Goal: Task Accomplishment & Management: Use online tool/utility

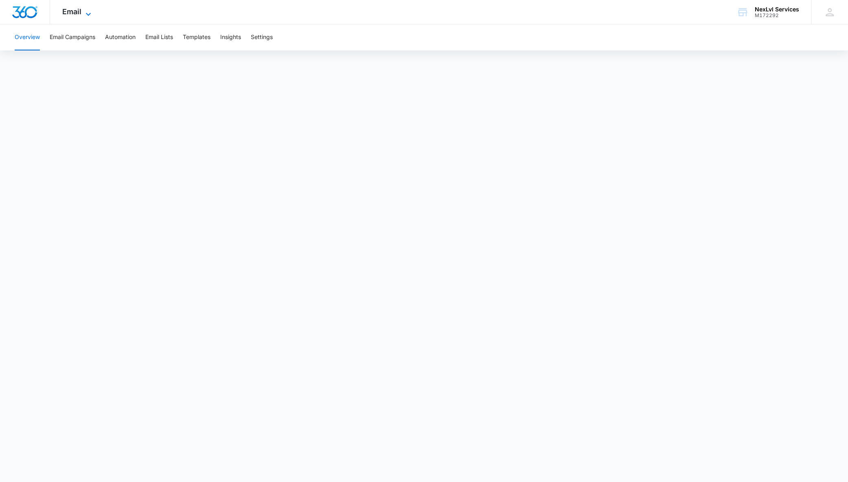
click at [81, 13] on span "Email" at bounding box center [71, 11] width 19 height 9
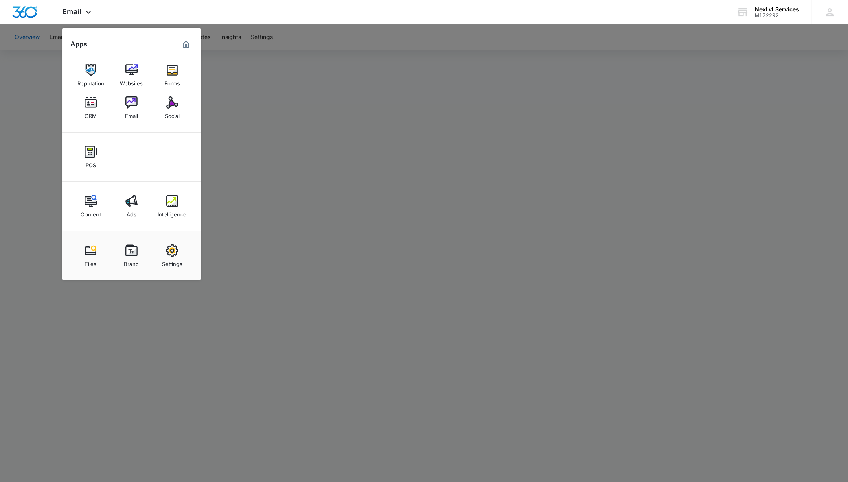
click at [168, 103] on img at bounding box center [172, 102] width 12 height 12
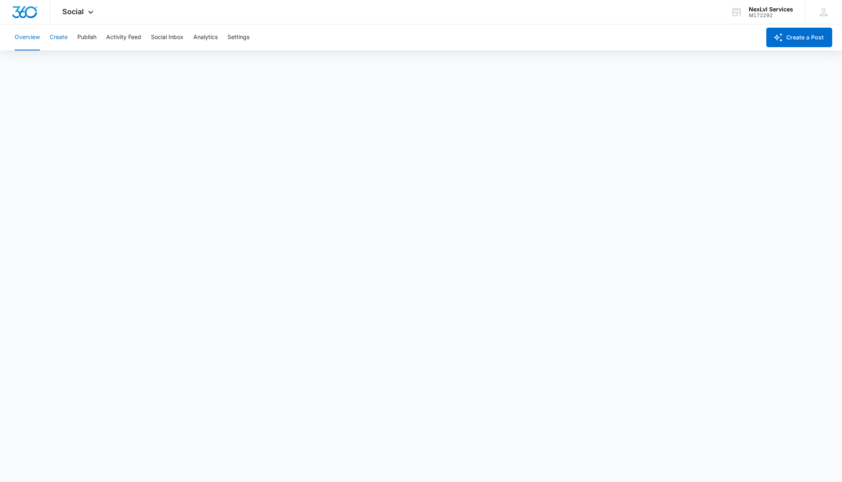
click at [61, 31] on button "Create" at bounding box center [59, 37] width 18 height 26
click at [55, 42] on button "Create" at bounding box center [59, 37] width 18 height 26
click at [782, 39] on icon "button" at bounding box center [778, 38] width 10 height 10
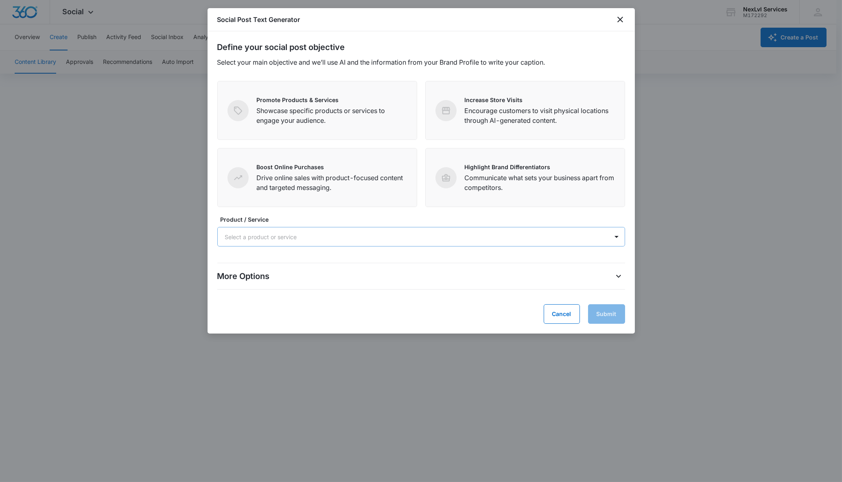
click at [329, 237] on div at bounding box center [411, 237] width 373 height 10
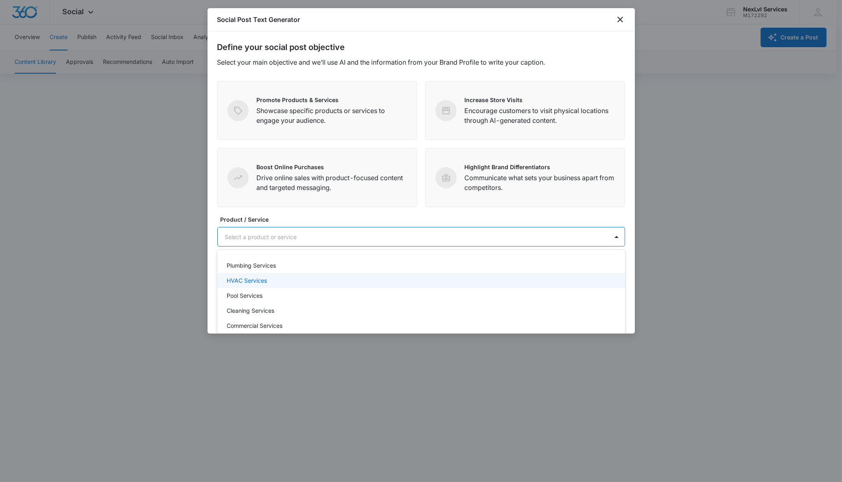
click at [298, 282] on div "HVAC Services" at bounding box center [420, 280] width 387 height 9
click at [308, 238] on div at bounding box center [438, 237] width 320 height 10
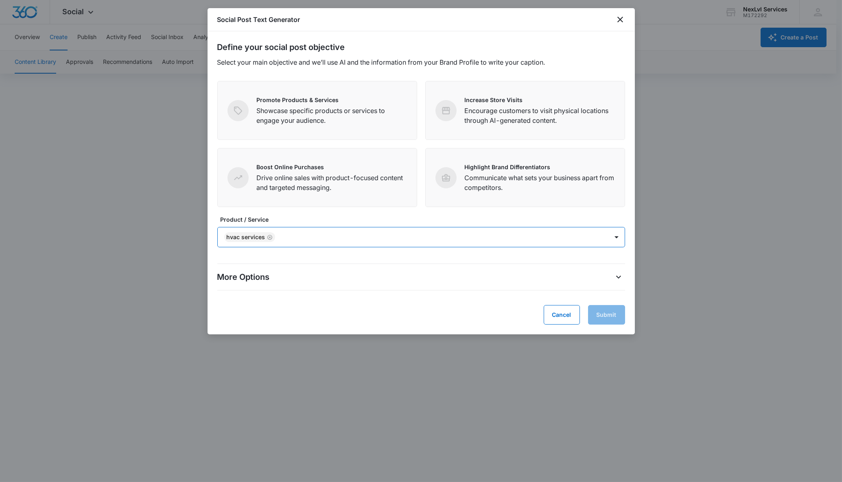
click at [308, 238] on div at bounding box center [438, 237] width 320 height 10
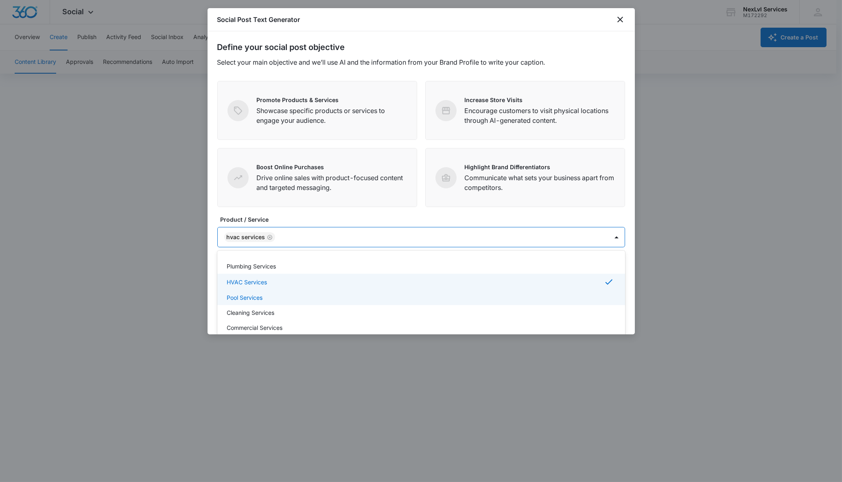
click at [281, 294] on div "Pool Services" at bounding box center [420, 297] width 387 height 9
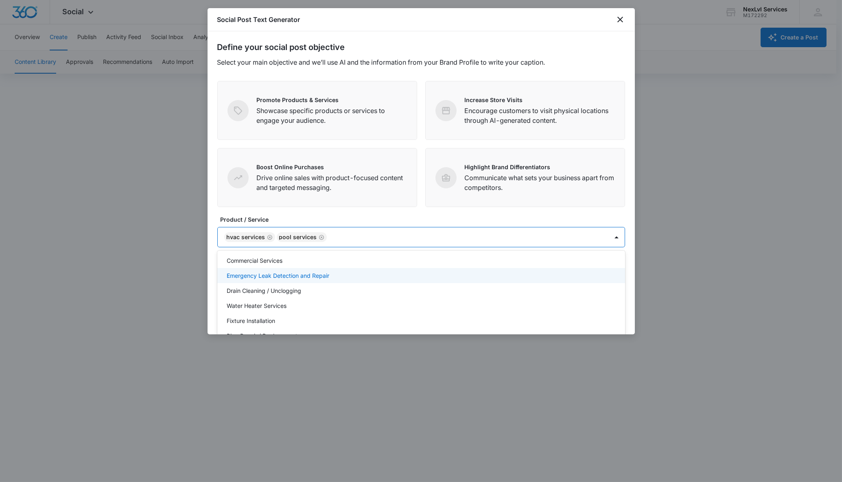
scroll to position [74, 0]
click at [289, 285] on p "Drain Cleaning / Unclogging" at bounding box center [264, 285] width 74 height 9
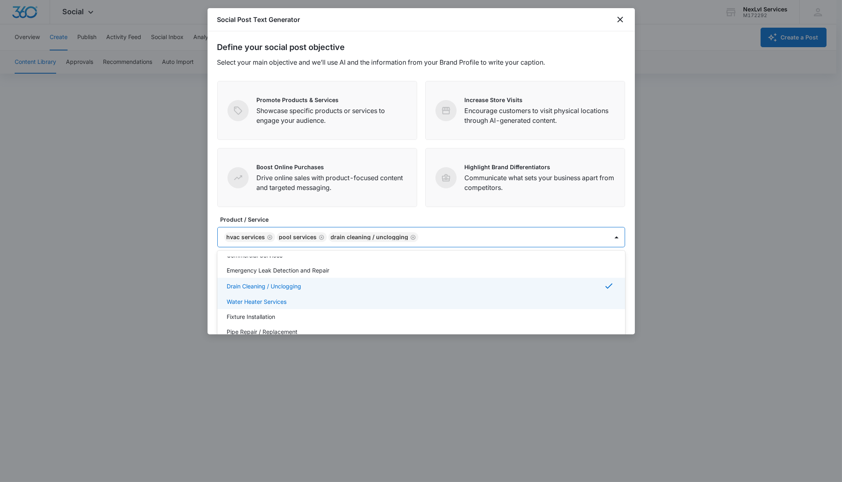
click at [286, 309] on div "Fixture Installation" at bounding box center [421, 316] width 408 height 15
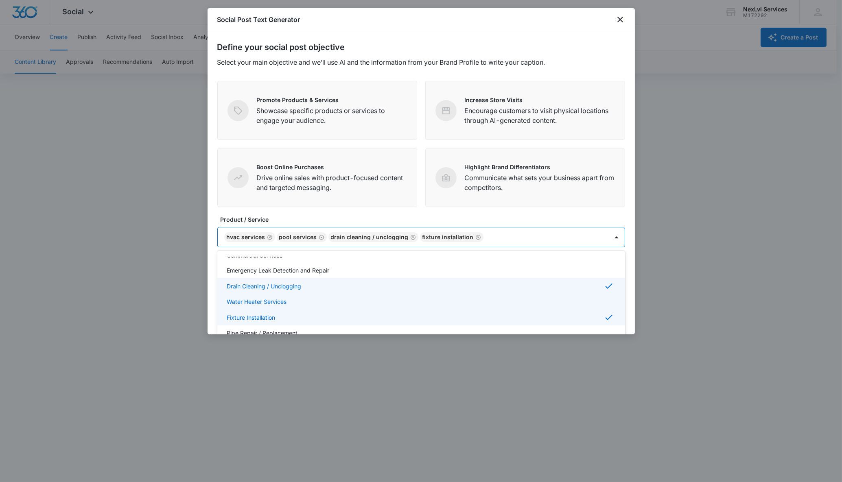
click at [287, 301] on div "Water Heater Services" at bounding box center [420, 301] width 387 height 9
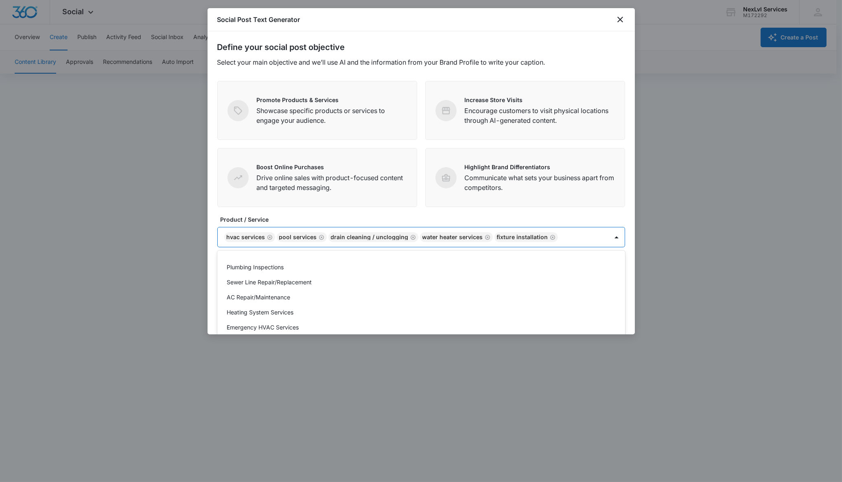
scroll to position [236, 0]
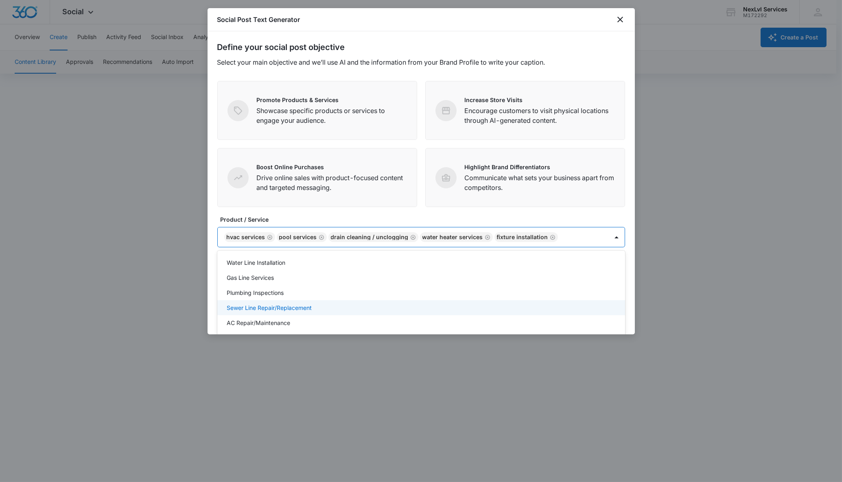
click at [291, 309] on p "Sewer Line Repair/Replacement" at bounding box center [269, 308] width 85 height 9
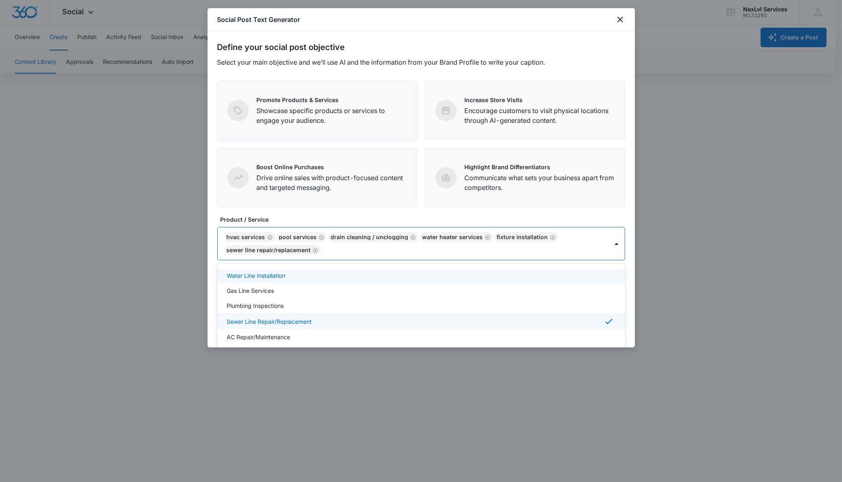
click at [311, 118] on p "Showcase specific products or services to engage your audience." at bounding box center [332, 116] width 150 height 20
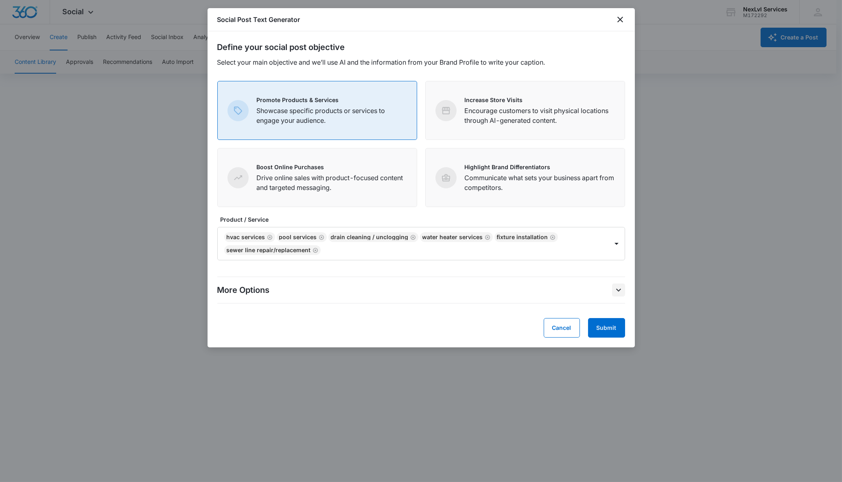
click at [618, 288] on icon "More Options" at bounding box center [619, 290] width 10 height 10
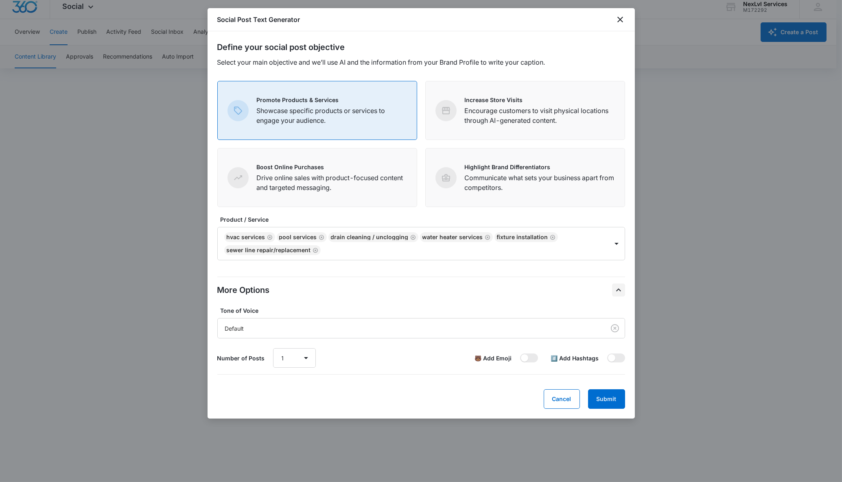
scroll to position [6, 0]
click at [427, 332] on div "Default" at bounding box center [409, 328] width 369 height 9
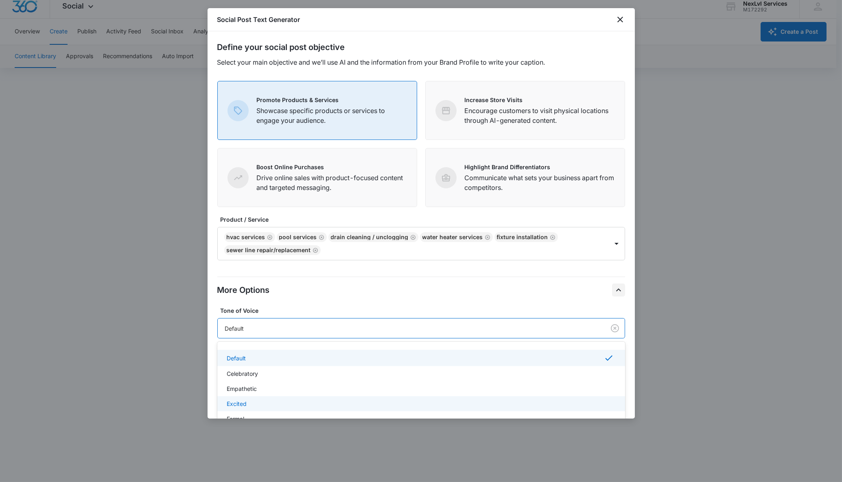
click at [276, 401] on div "Excited" at bounding box center [420, 404] width 387 height 9
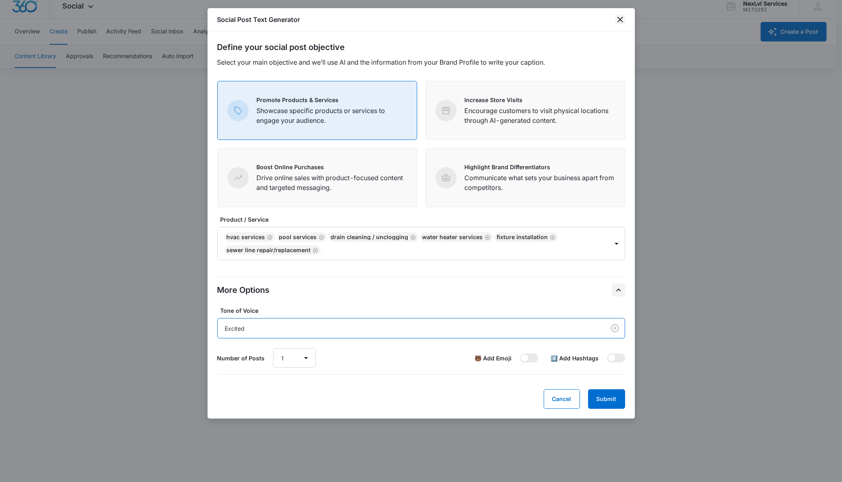
click at [623, 15] on icon "close" at bounding box center [620, 20] width 10 height 10
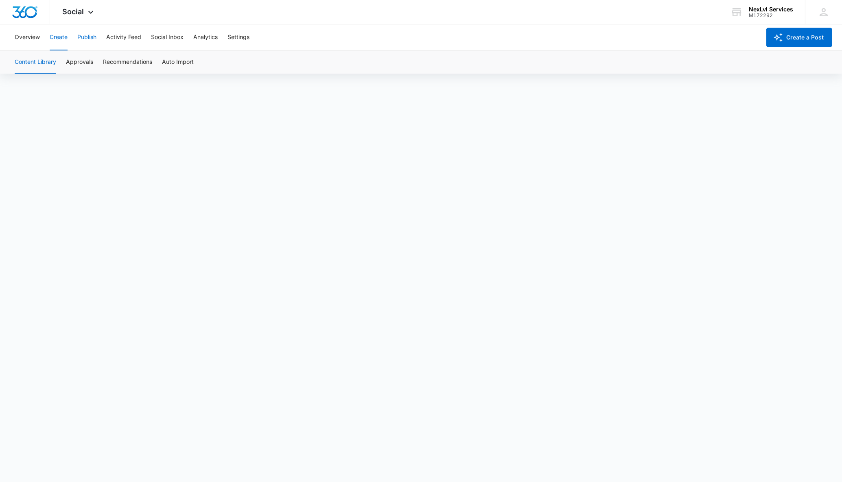
click at [87, 32] on button "Publish" at bounding box center [86, 37] width 19 height 26
click at [61, 38] on button "Create" at bounding box center [59, 37] width 18 height 26
click at [86, 40] on button "Publish" at bounding box center [86, 37] width 19 height 26
